Goal: Browse casually: Explore the website without a specific task or goal

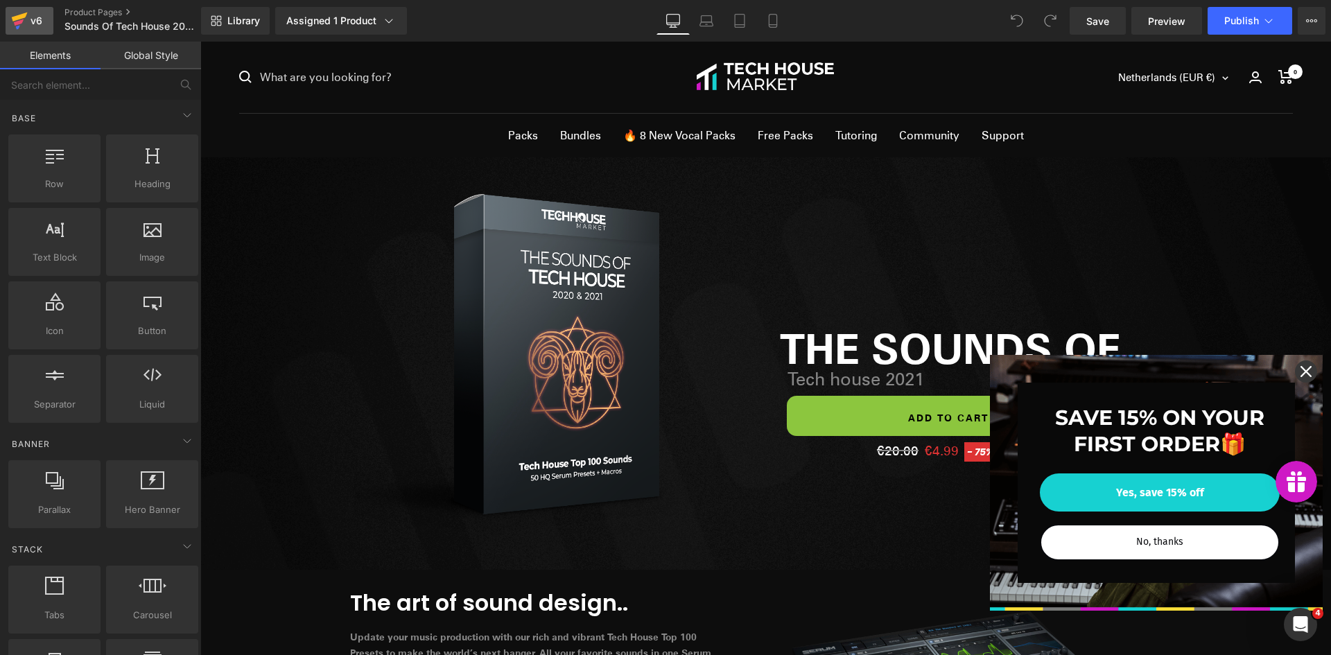
click at [25, 24] on icon at bounding box center [19, 20] width 17 height 35
